Goal: Check status: Check status

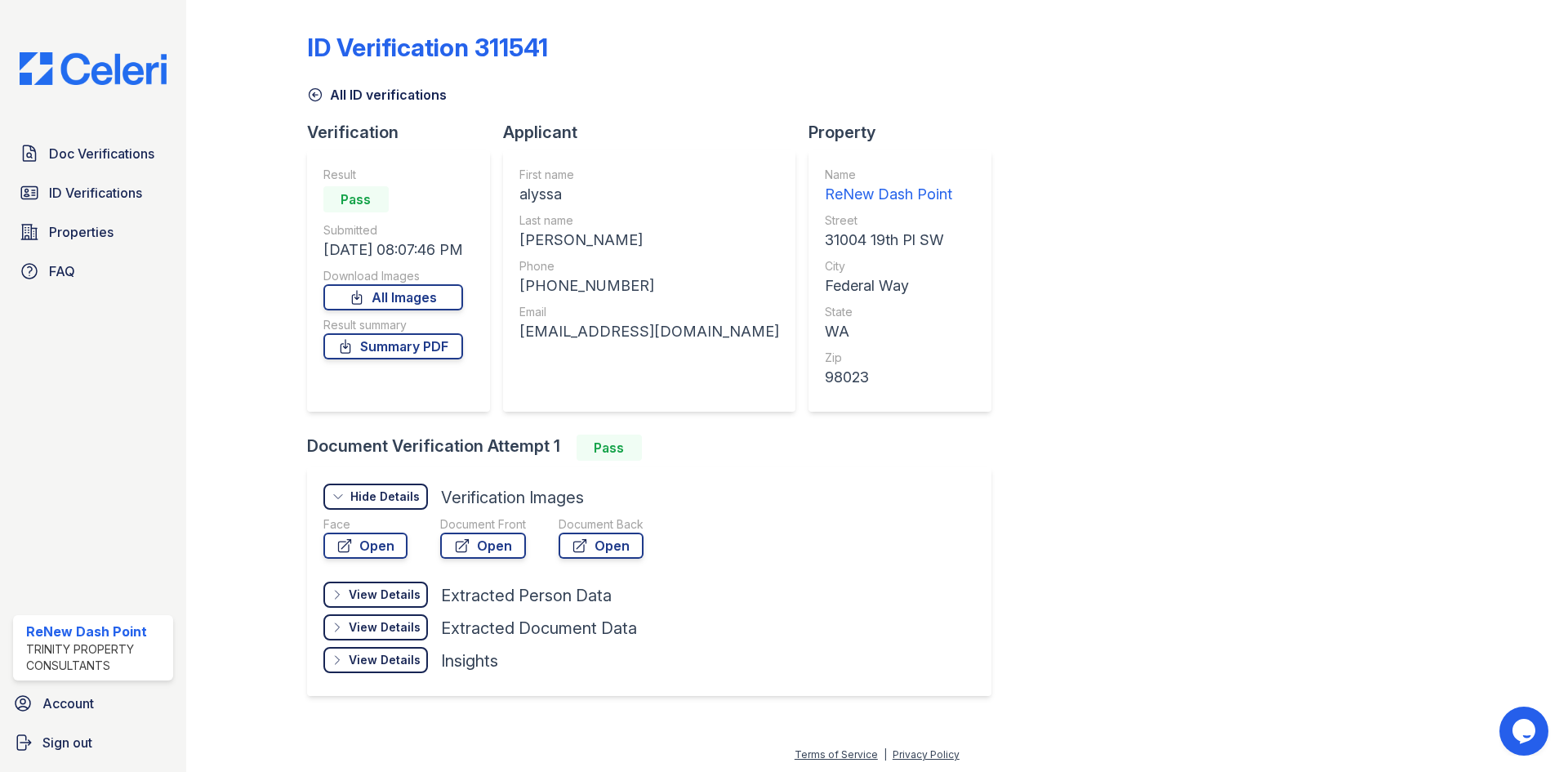
scroll to position [2, 0]
click at [113, 154] on span "Doc Verifications" at bounding box center [101, 154] width 105 height 20
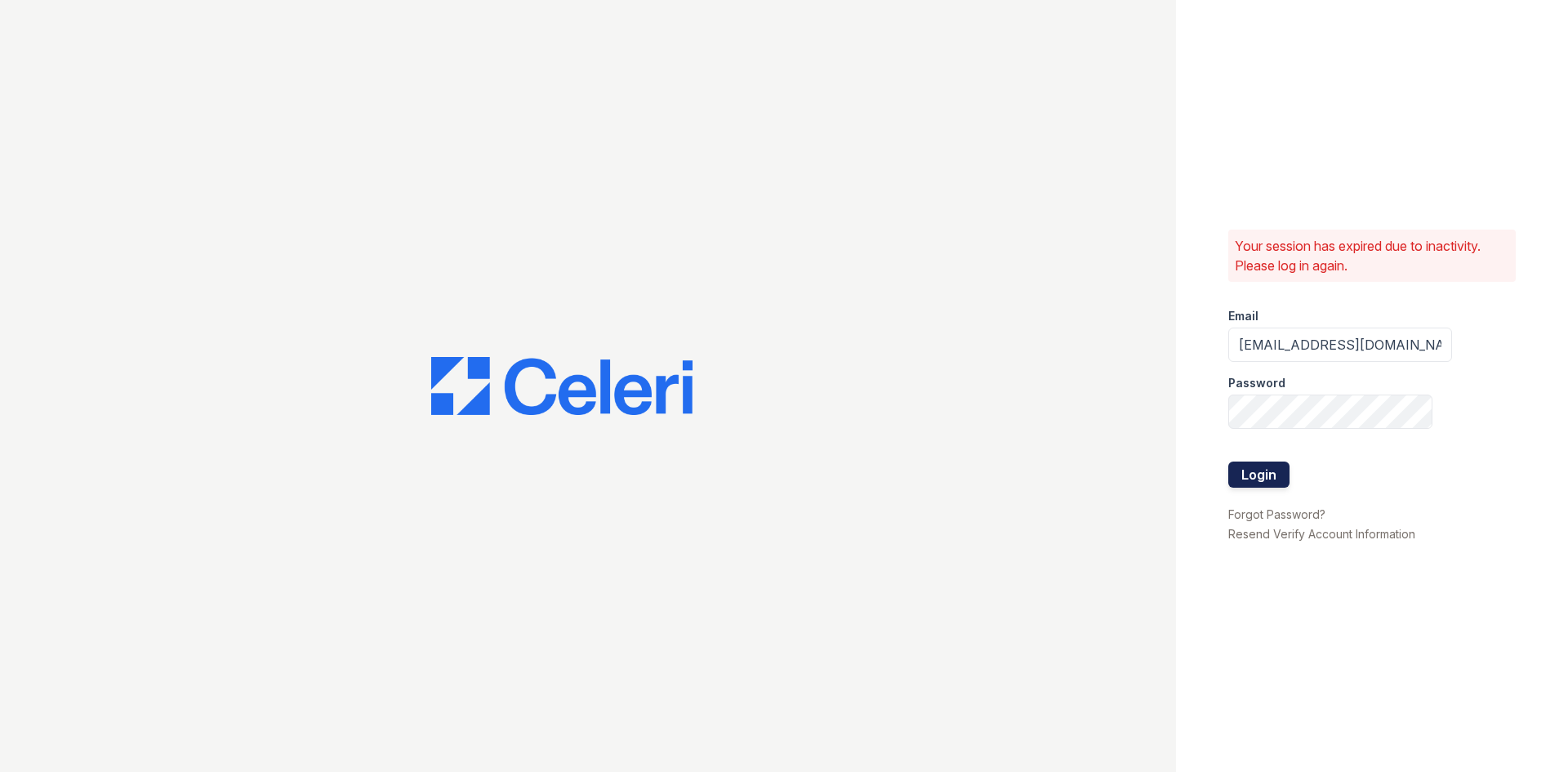
click at [1252, 466] on button "Login" at bounding box center [1259, 475] width 61 height 26
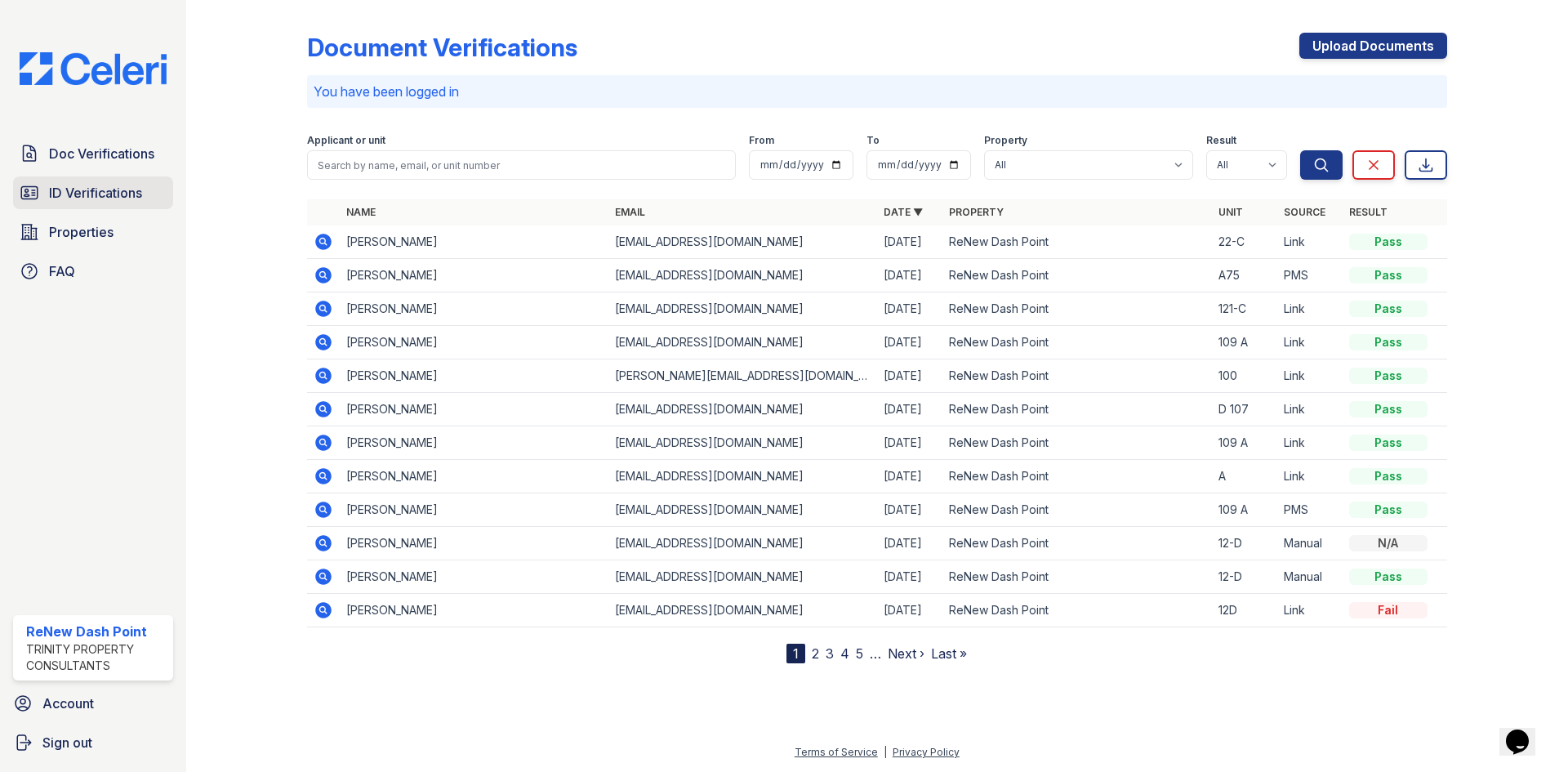
click at [98, 191] on span "ID Verifications" at bounding box center [96, 193] width 93 height 20
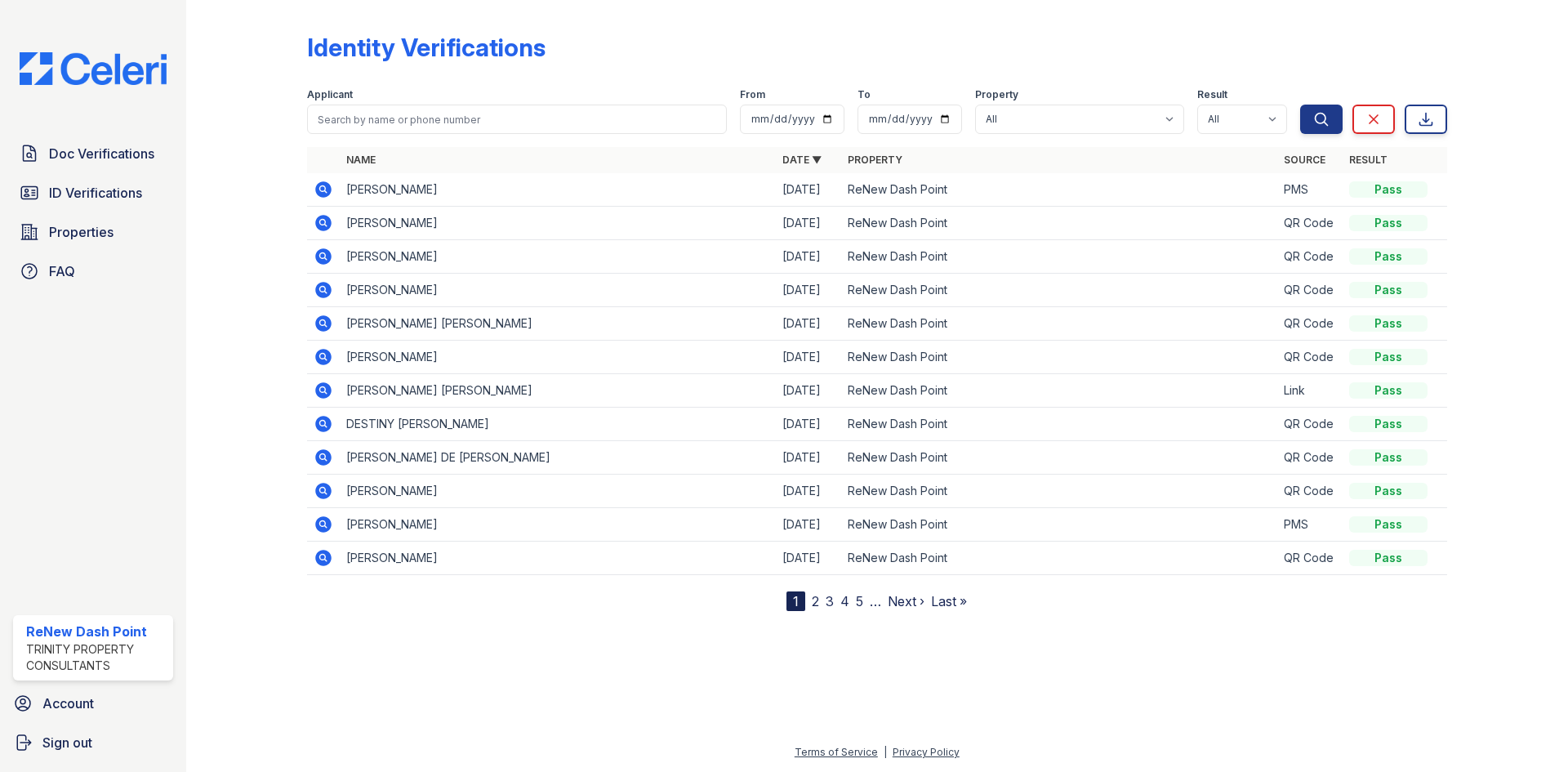
click at [327, 189] on icon at bounding box center [324, 189] width 17 height 17
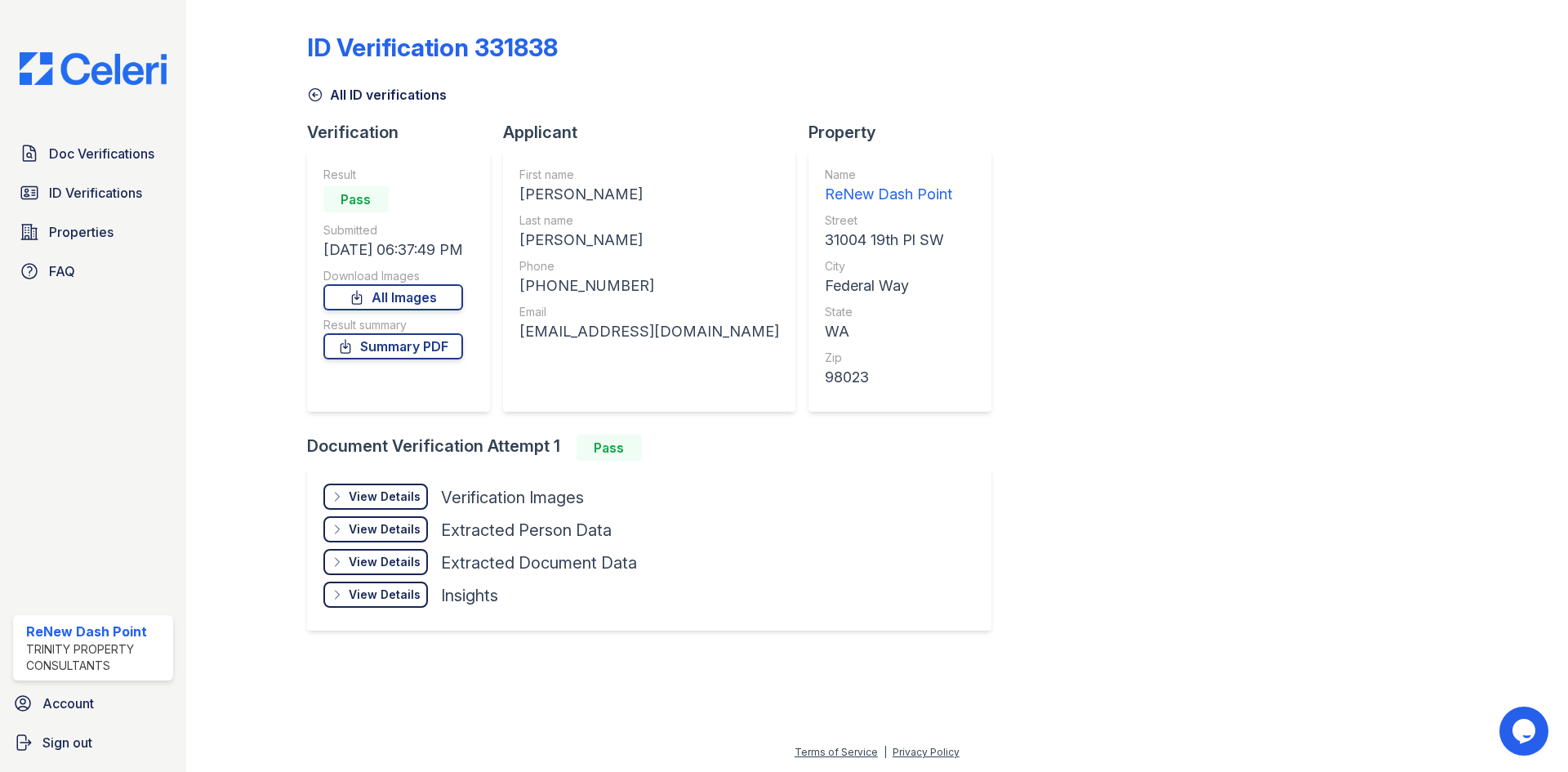
click at [404, 504] on div "View Details" at bounding box center [385, 497] width 72 height 17
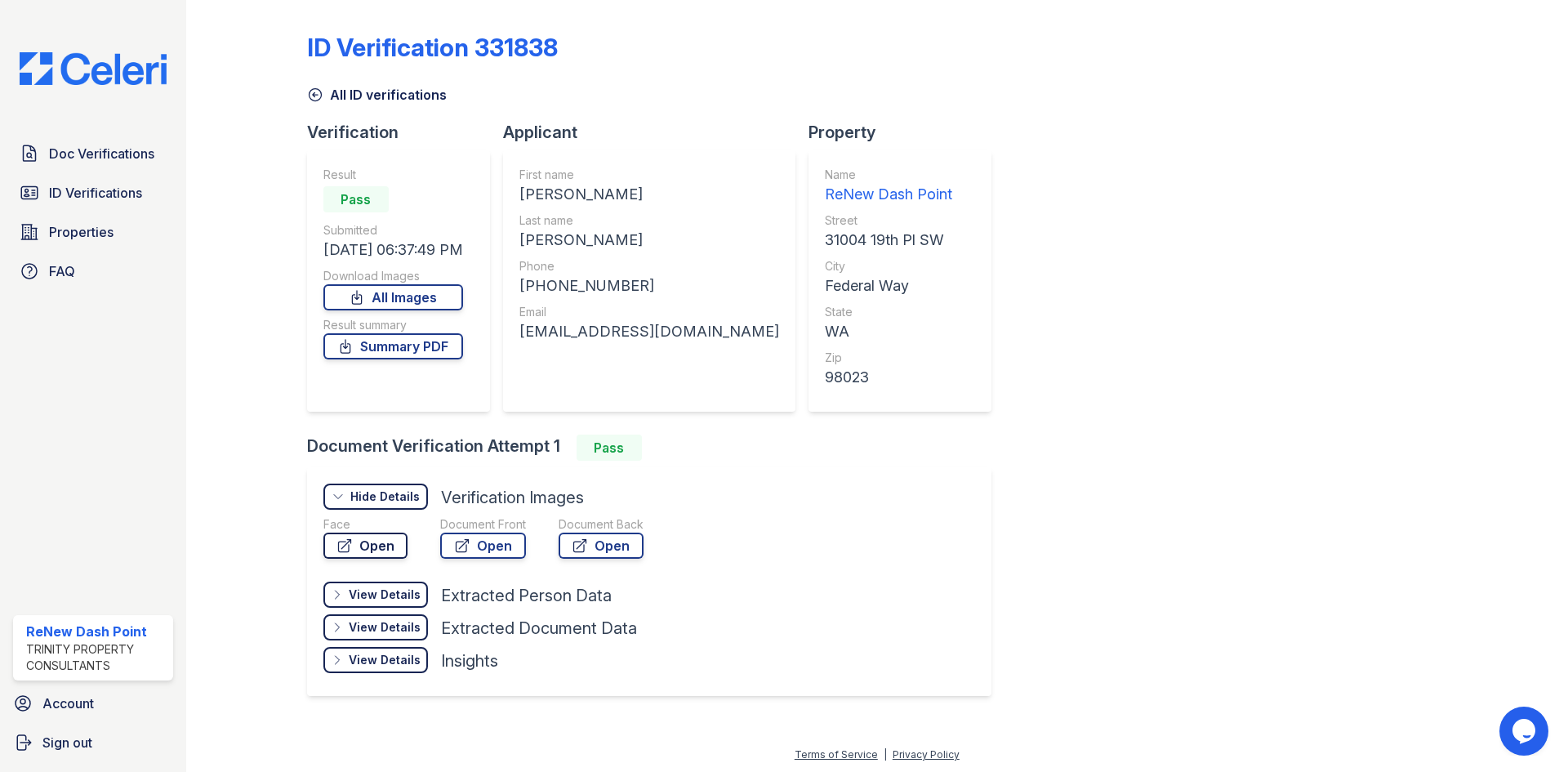
click at [384, 542] on link "Open" at bounding box center [365, 545] width 84 height 26
click at [122, 171] on div "Doc Verifications ID Verifications Properties FAQ" at bounding box center [93, 212] width 173 height 150
click at [122, 162] on span "Doc Verifications" at bounding box center [101, 154] width 105 height 20
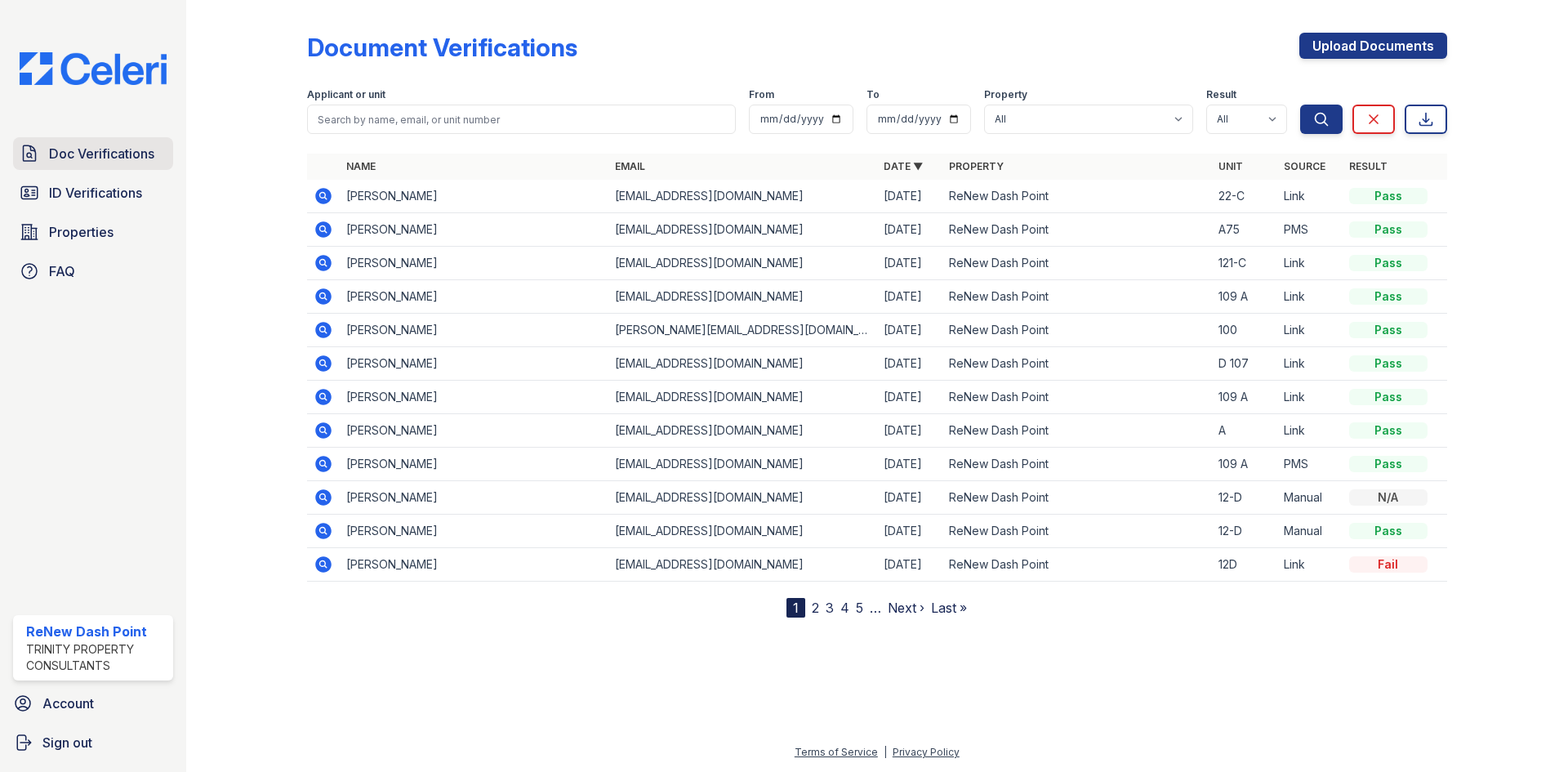
click at [105, 161] on span "Doc Verifications" at bounding box center [101, 154] width 105 height 20
click at [322, 192] on icon at bounding box center [324, 196] width 20 height 20
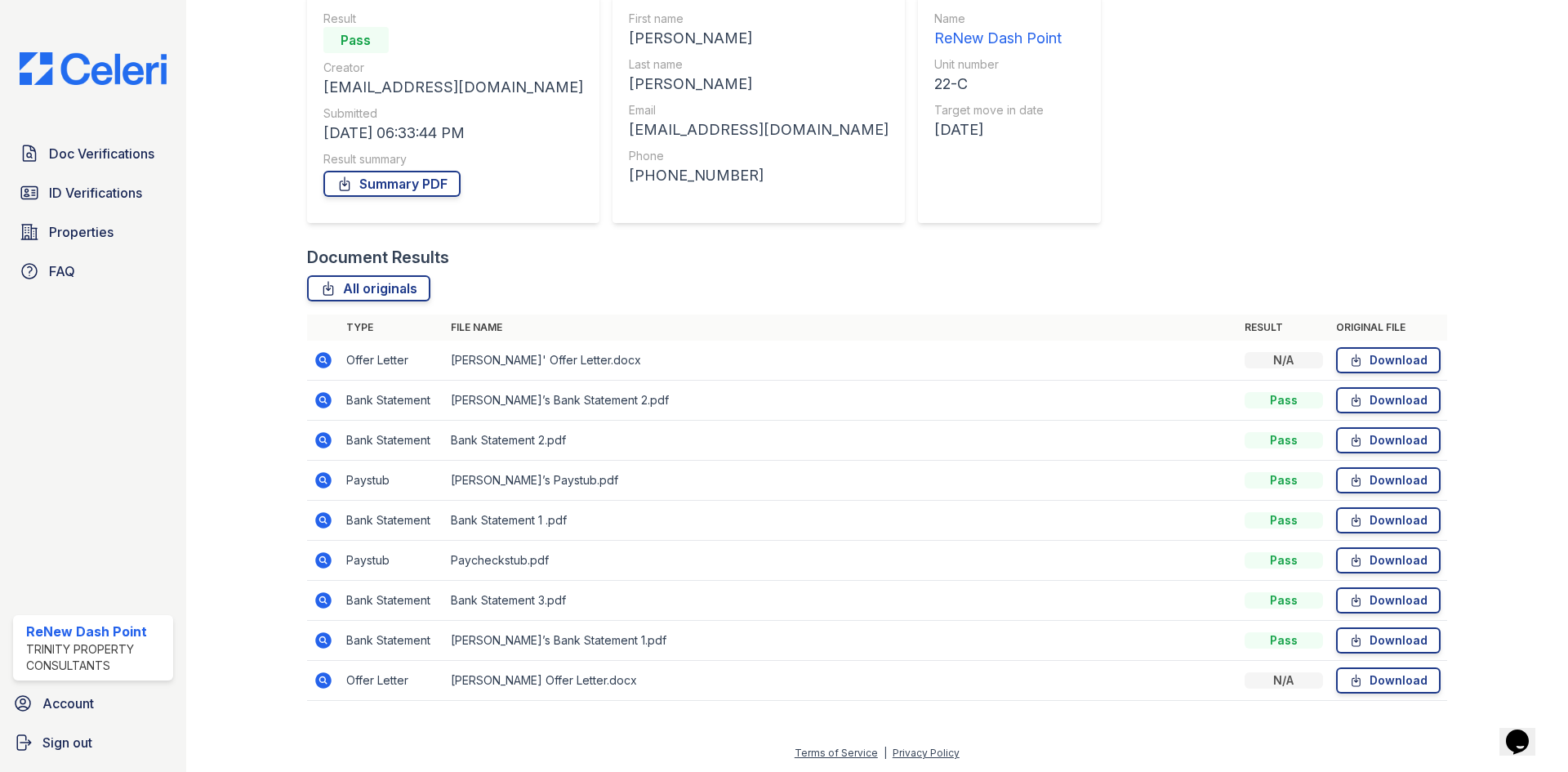
scroll to position [157, 0]
click at [327, 562] on icon at bounding box center [324, 560] width 17 height 17
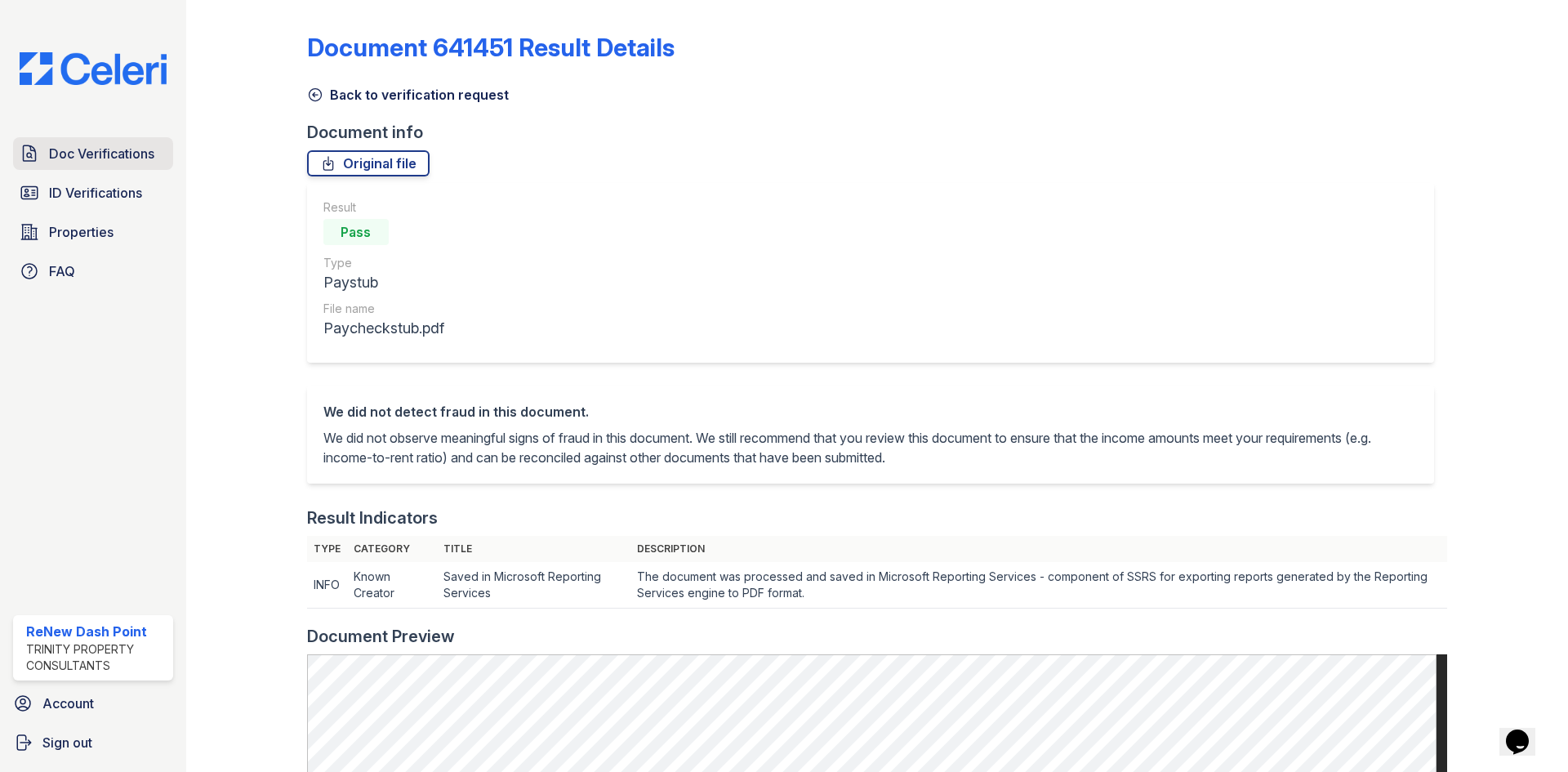
click at [32, 156] on icon at bounding box center [30, 154] width 20 height 20
